Goal: Information Seeking & Learning: Learn about a topic

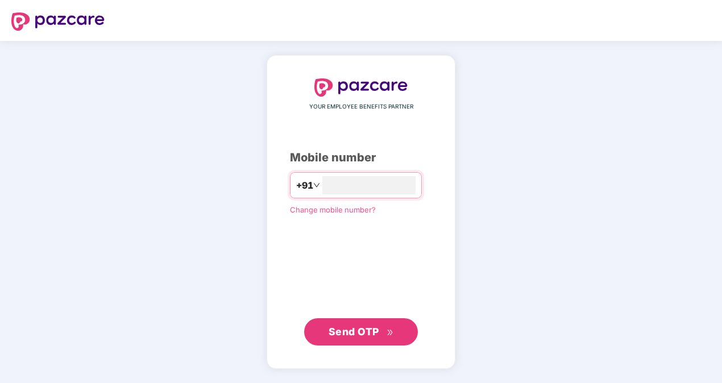
click at [354, 334] on span "Send OTP" at bounding box center [354, 332] width 51 height 12
click at [355, 329] on span "Send OTP" at bounding box center [354, 331] width 51 height 12
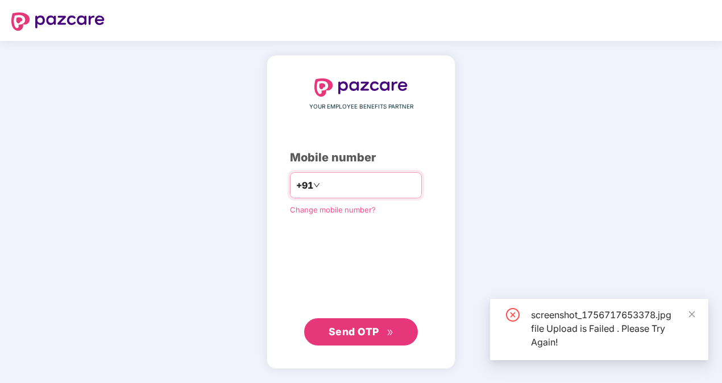
click at [322, 183] on input "**********" at bounding box center [368, 185] width 93 height 18
drag, startPoint x: 316, startPoint y: 183, endPoint x: 363, endPoint y: 201, distance: 50.4
click at [363, 201] on div "**********" at bounding box center [361, 211] width 142 height 267
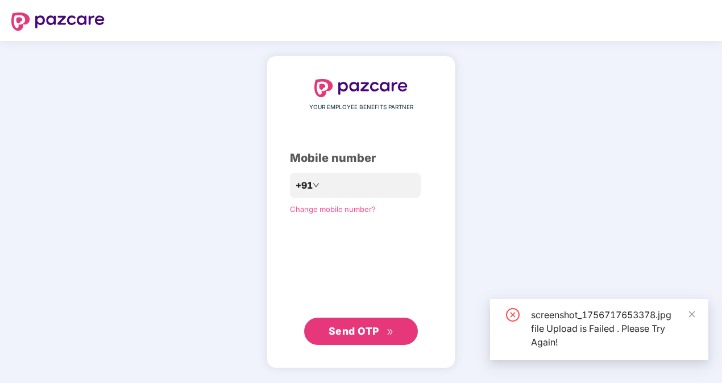
click at [363, 201] on div "YOUR EMPLOYEE BENEFITS PARTNER Mobile number +91 *** Change mobile number? Send…" at bounding box center [361, 212] width 142 height 266
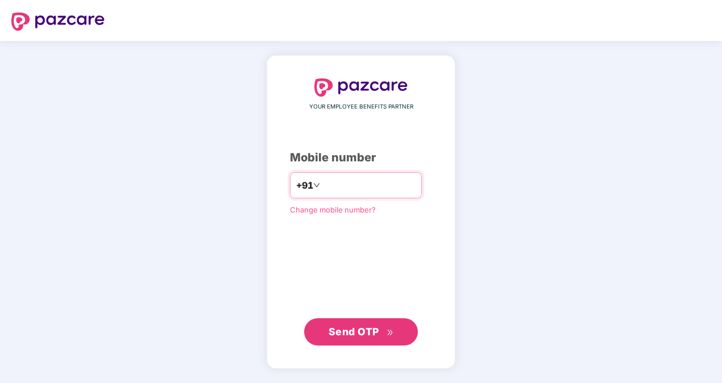
click at [363, 194] on input "***" at bounding box center [368, 185] width 93 height 18
type input "*"
click at [322, 181] on input "**********" at bounding box center [368, 185] width 93 height 18
type input "**********"
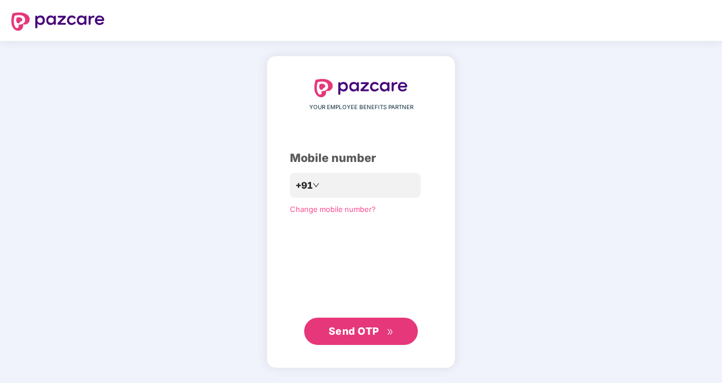
click at [345, 328] on span "Send OTP" at bounding box center [354, 331] width 51 height 12
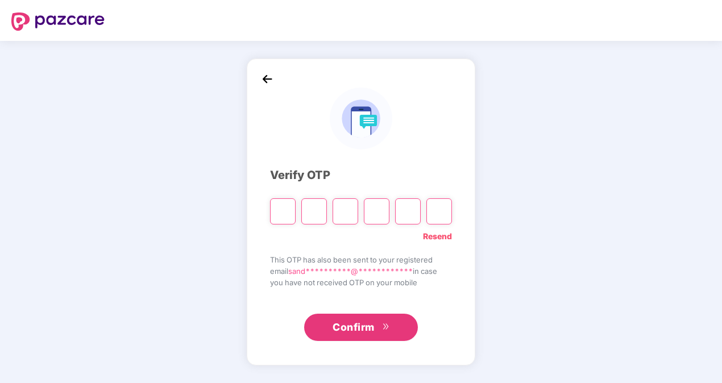
type input "*"
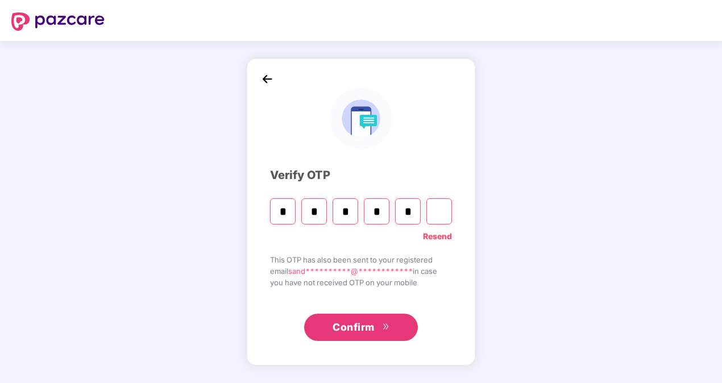
type input "*"
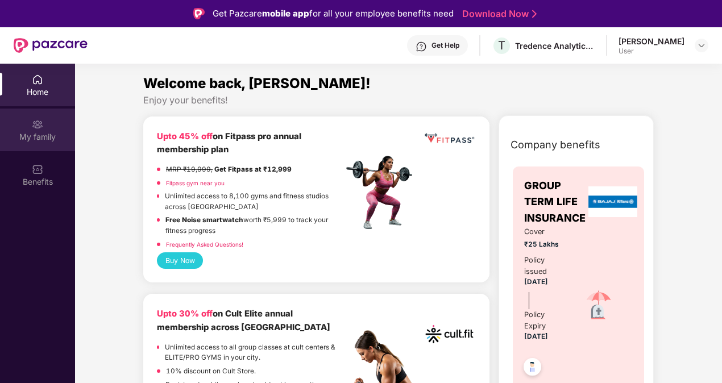
click at [26, 142] on div "My family" at bounding box center [37, 136] width 75 height 11
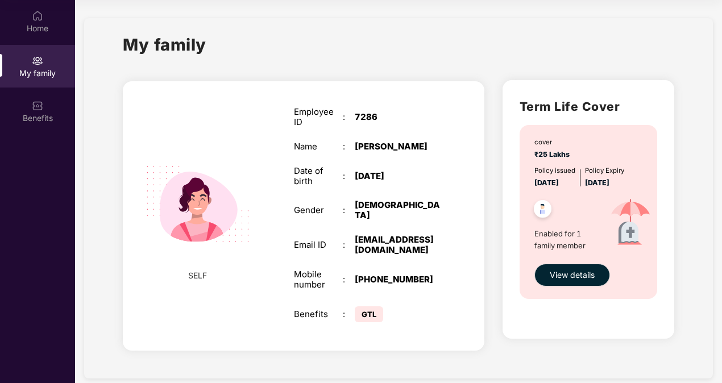
click at [449, 222] on div "Employee ID : 7286 Name : [PERSON_NAME] N Date of birth : [DEMOGRAPHIC_DATA] Ge…" at bounding box center [367, 216] width 169 height 247
click at [550, 287] on button "View details" at bounding box center [573, 275] width 76 height 23
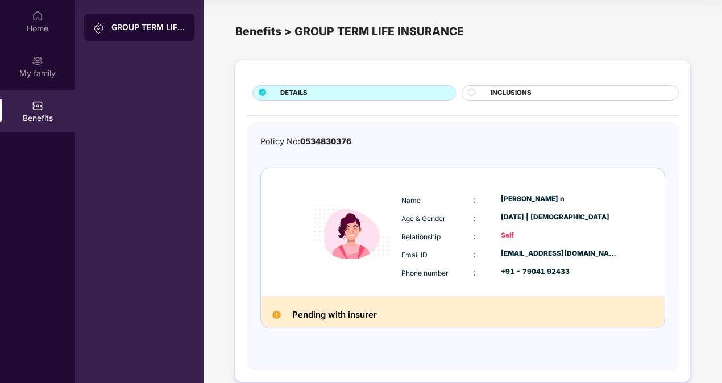
scroll to position [1, 0]
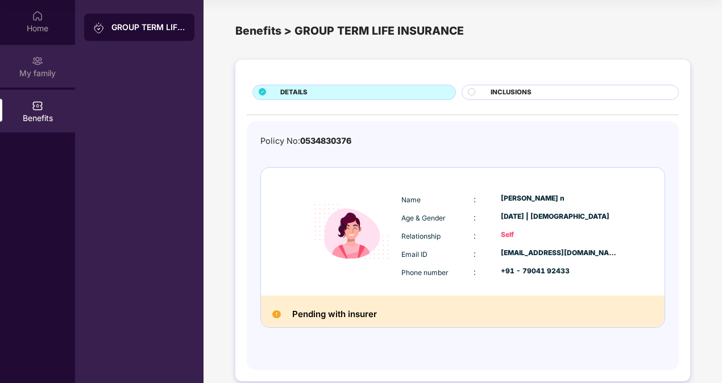
click at [41, 67] on div "My family" at bounding box center [37, 66] width 75 height 43
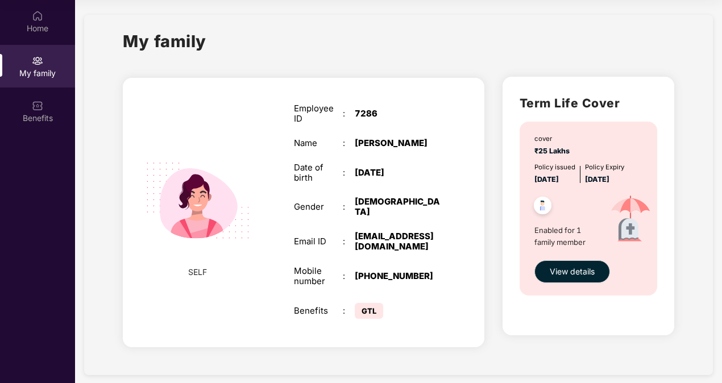
scroll to position [0, 0]
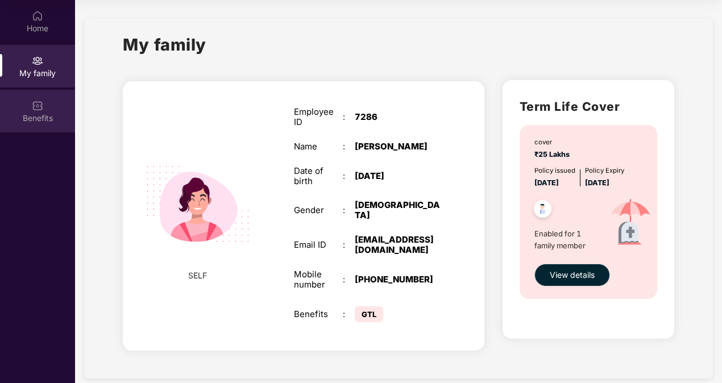
click at [33, 106] on img at bounding box center [37, 105] width 11 height 11
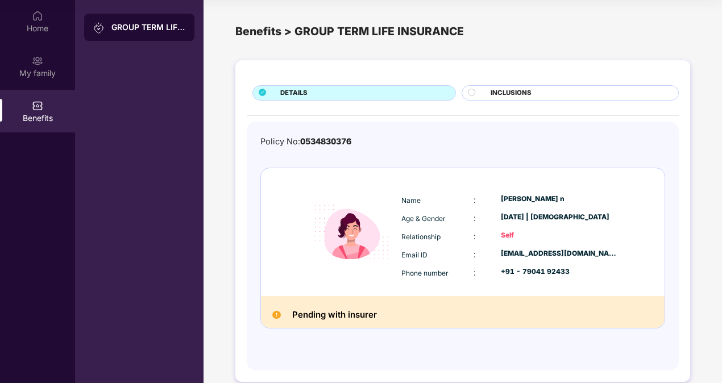
scroll to position [15, 0]
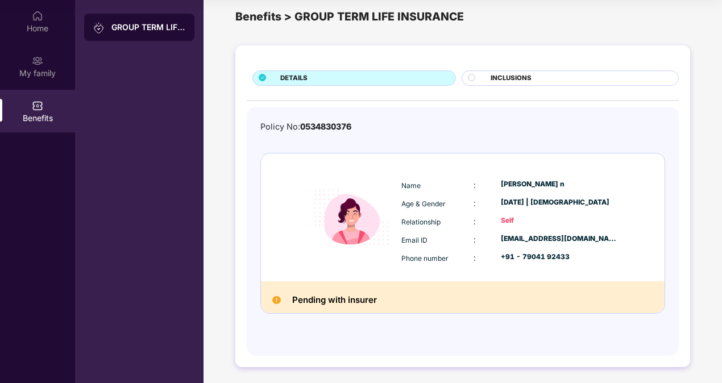
click at [487, 77] on div "INCLUSIONS" at bounding box center [579, 79] width 188 height 12
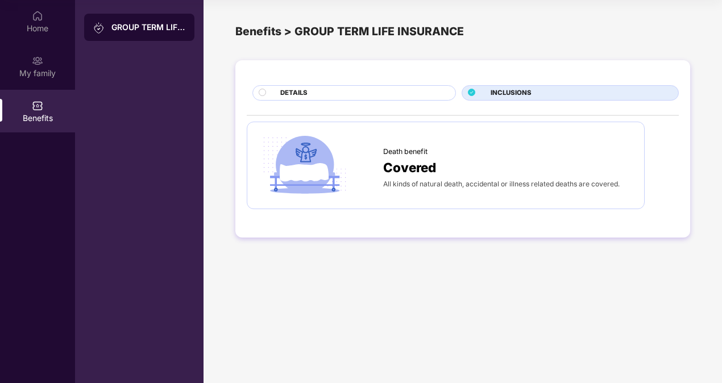
click at [394, 92] on div "DETAILS" at bounding box center [362, 94] width 175 height 12
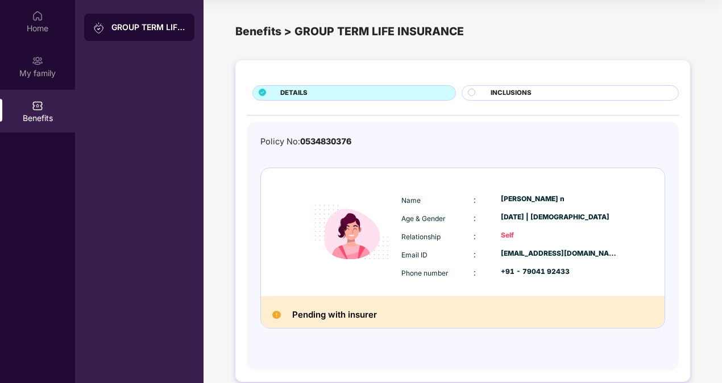
click at [502, 91] on span "INCLUSIONS" at bounding box center [511, 93] width 41 height 10
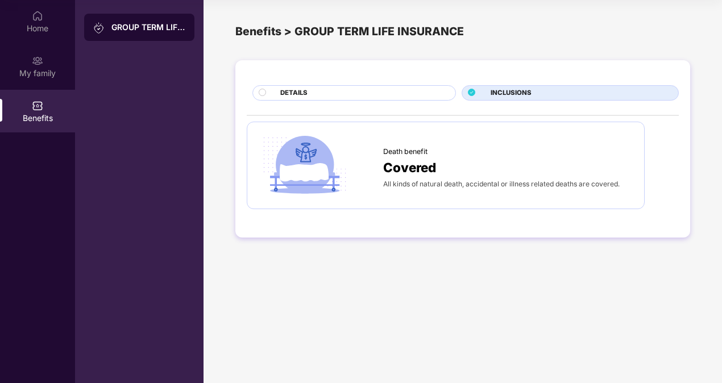
click at [334, 91] on div "DETAILS" at bounding box center [362, 94] width 175 height 12
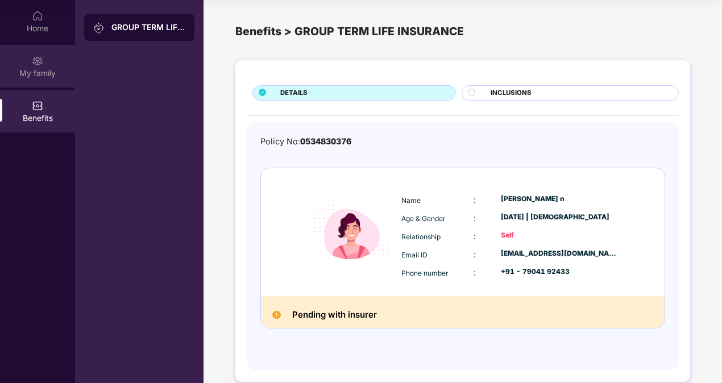
click at [33, 76] on div "My family" at bounding box center [37, 73] width 75 height 11
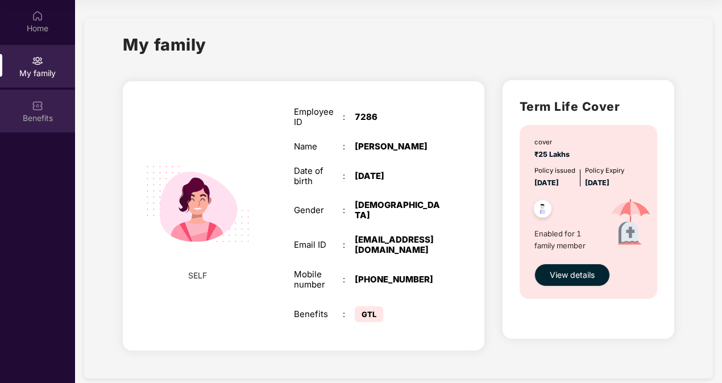
click at [46, 114] on div "Benefits" at bounding box center [37, 118] width 75 height 11
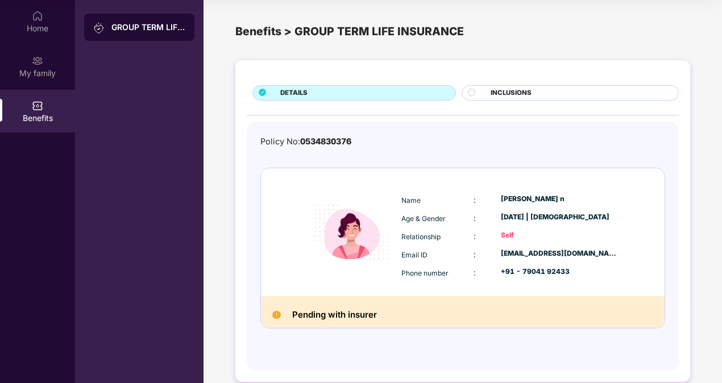
click at [159, 24] on div "GROUP TERM LIFE INSURANCE" at bounding box center [148, 27] width 74 height 11
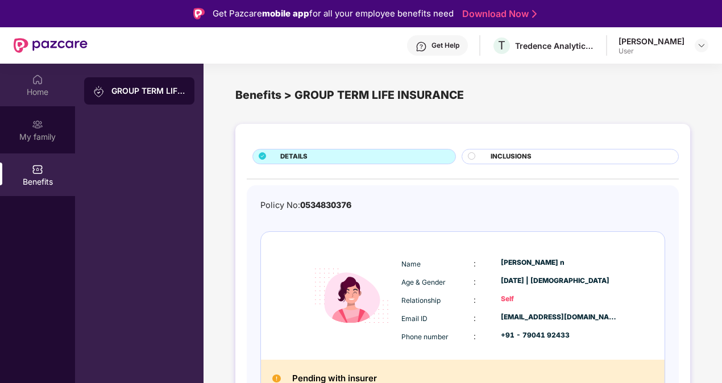
click at [40, 77] on img at bounding box center [37, 79] width 11 height 11
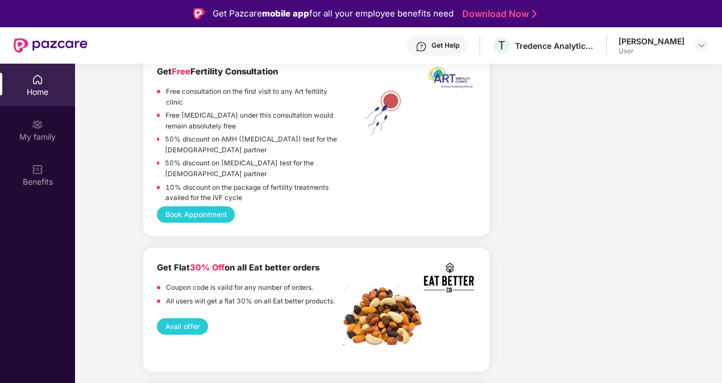
scroll to position [1923, 0]
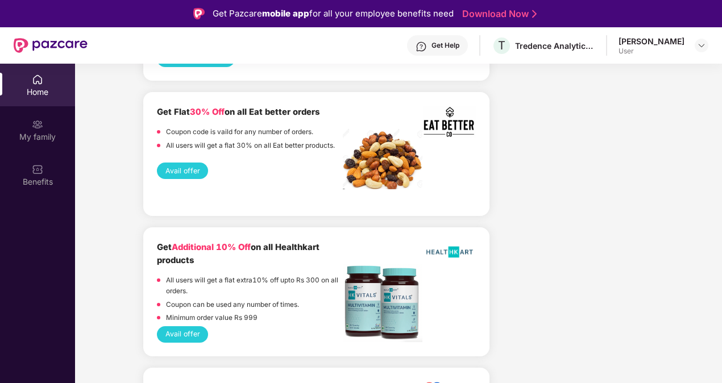
click at [173, 169] on button "Avail offer" at bounding box center [182, 171] width 51 height 16
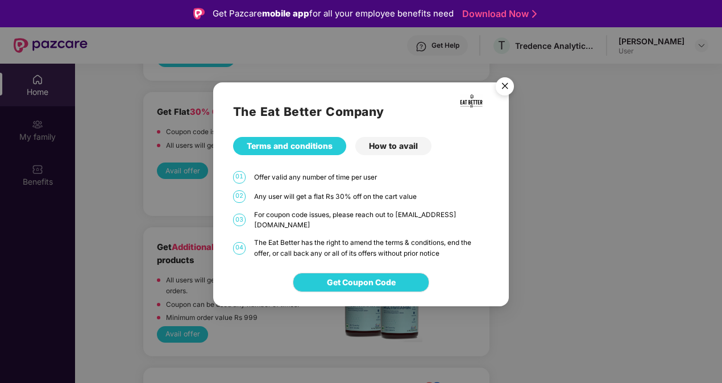
click at [504, 96] on img "Close" at bounding box center [505, 88] width 32 height 32
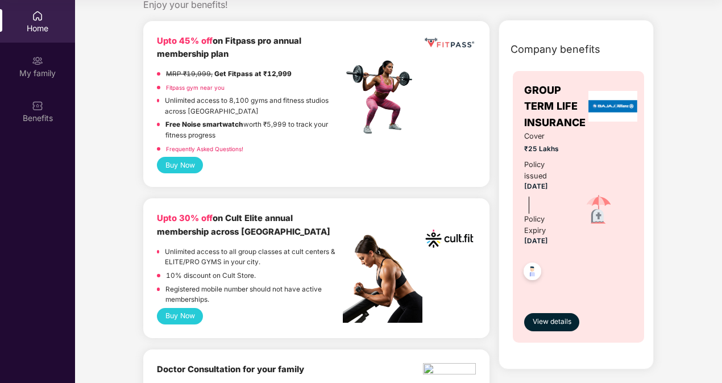
scroll to position [0, 0]
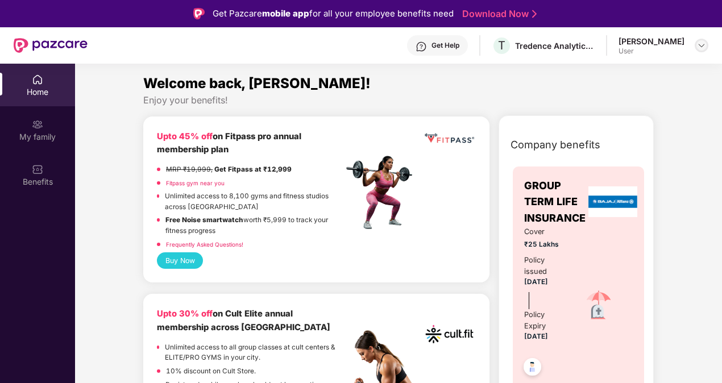
click at [699, 45] on img at bounding box center [701, 45] width 9 height 9
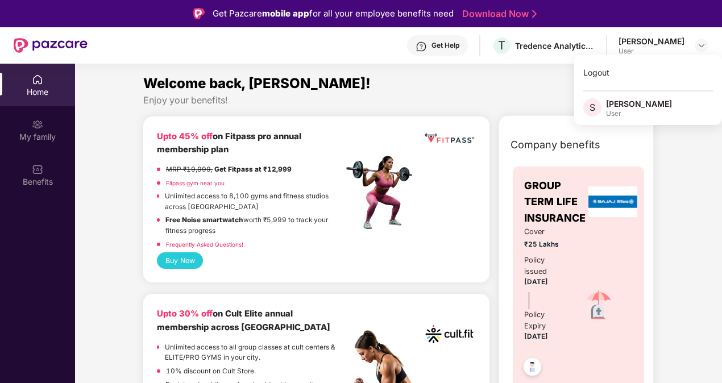
click at [644, 105] on div "[PERSON_NAME]" at bounding box center [639, 103] width 66 height 11
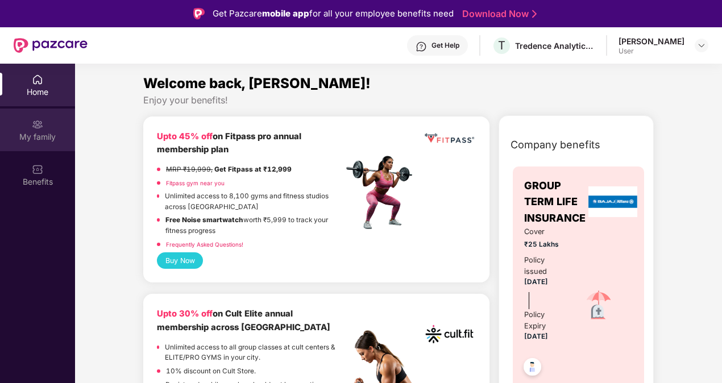
click at [51, 144] on div "My family" at bounding box center [37, 130] width 75 height 43
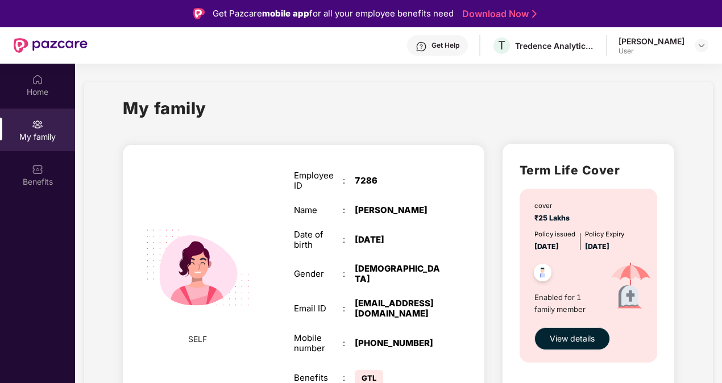
scroll to position [3, 0]
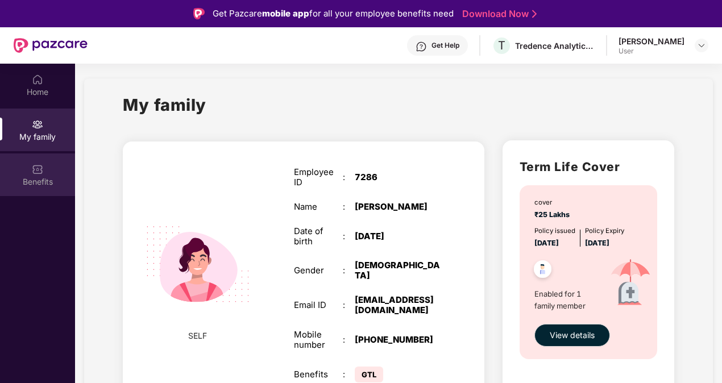
click at [36, 160] on div "Benefits" at bounding box center [37, 175] width 75 height 43
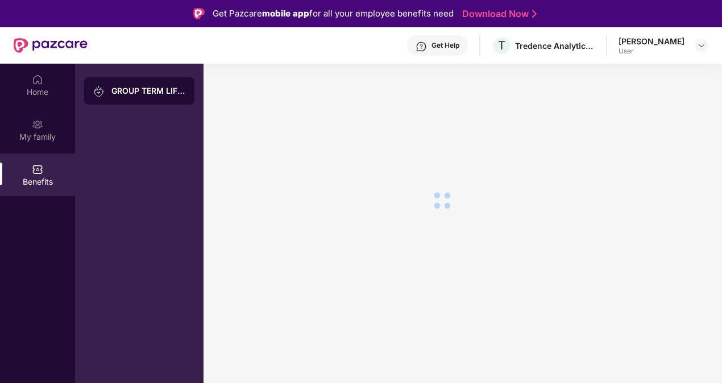
scroll to position [0, 0]
